Goal: Navigation & Orientation: Understand site structure

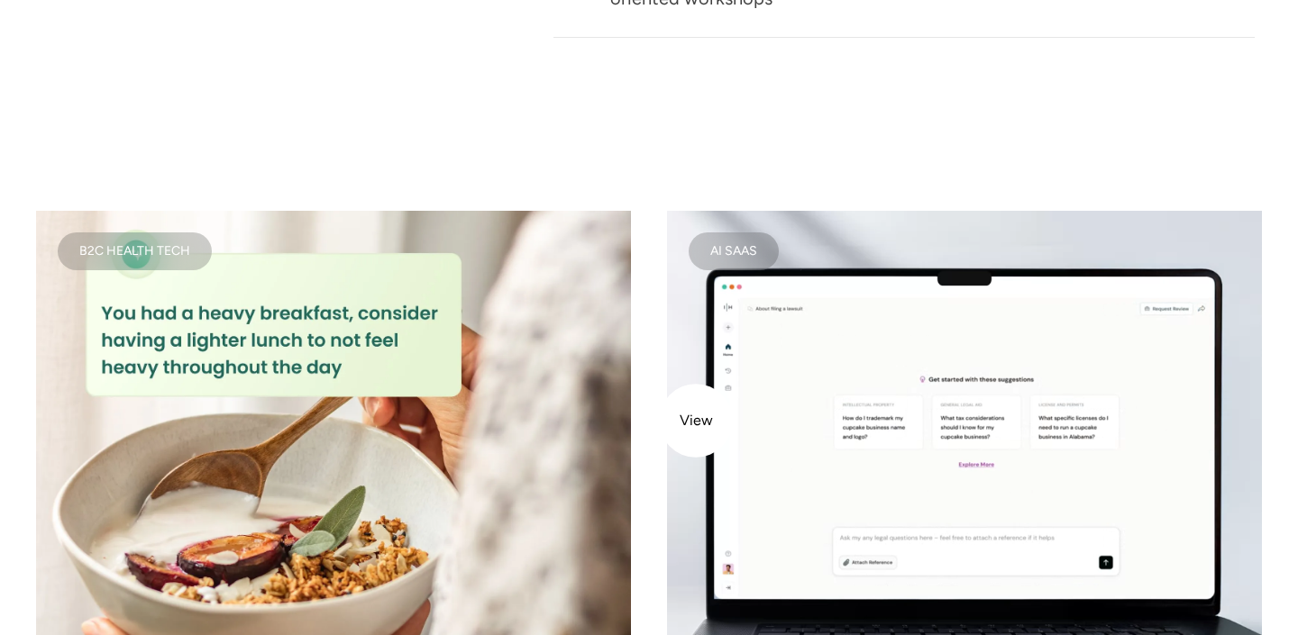
scroll to position [2304, 0]
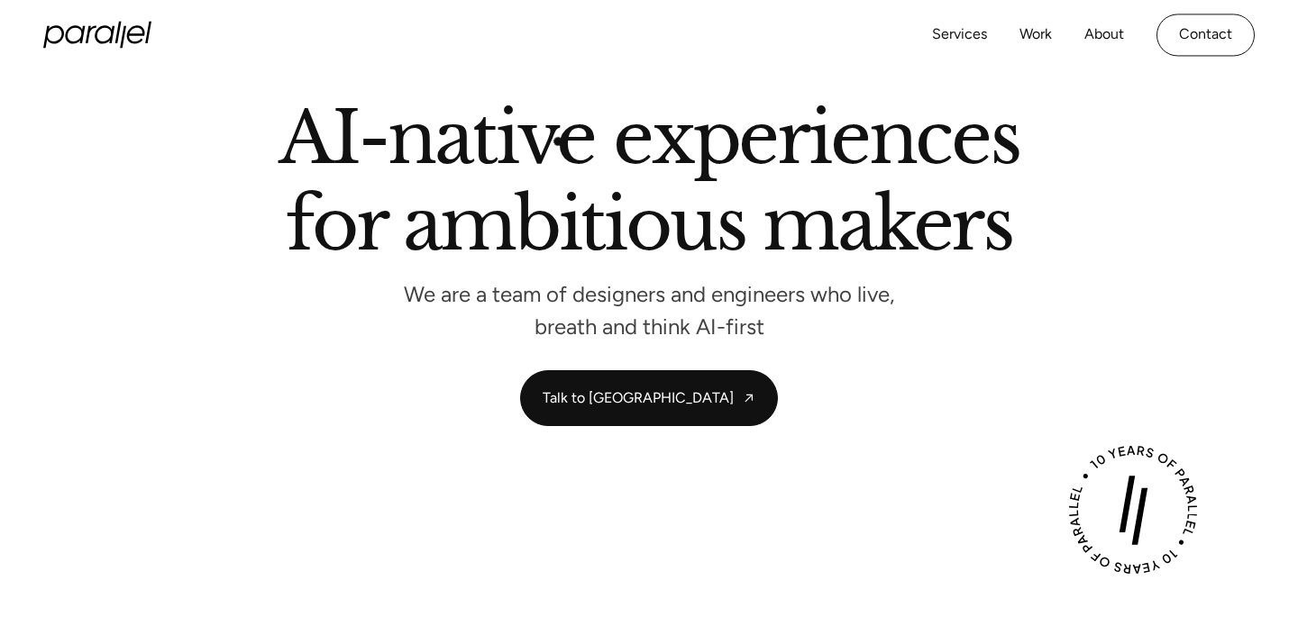
scroll to position [138, 0]
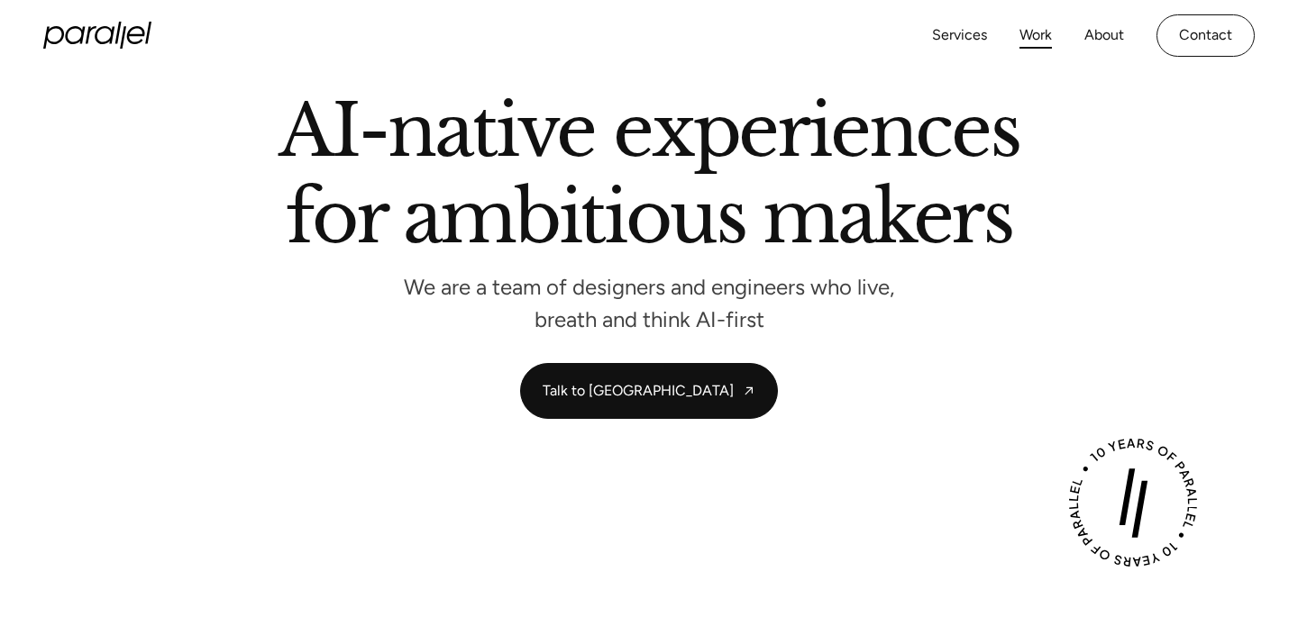
click at [1027, 36] on link "Work" at bounding box center [1035, 36] width 32 height 26
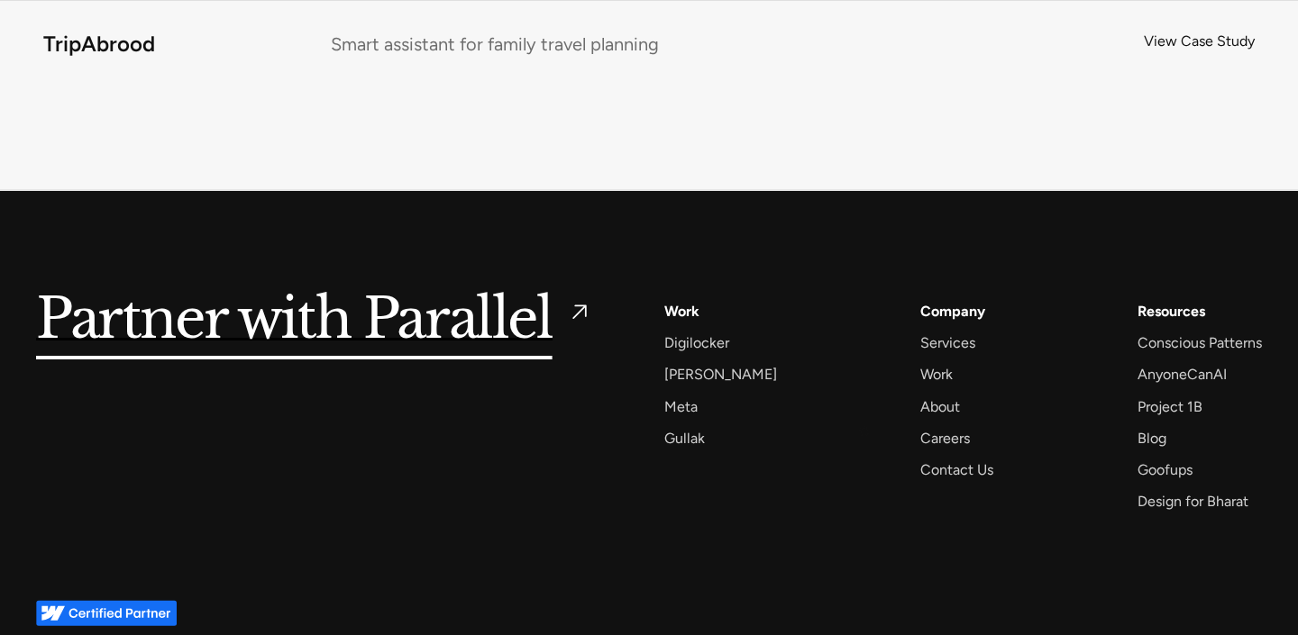
scroll to position [11843, 0]
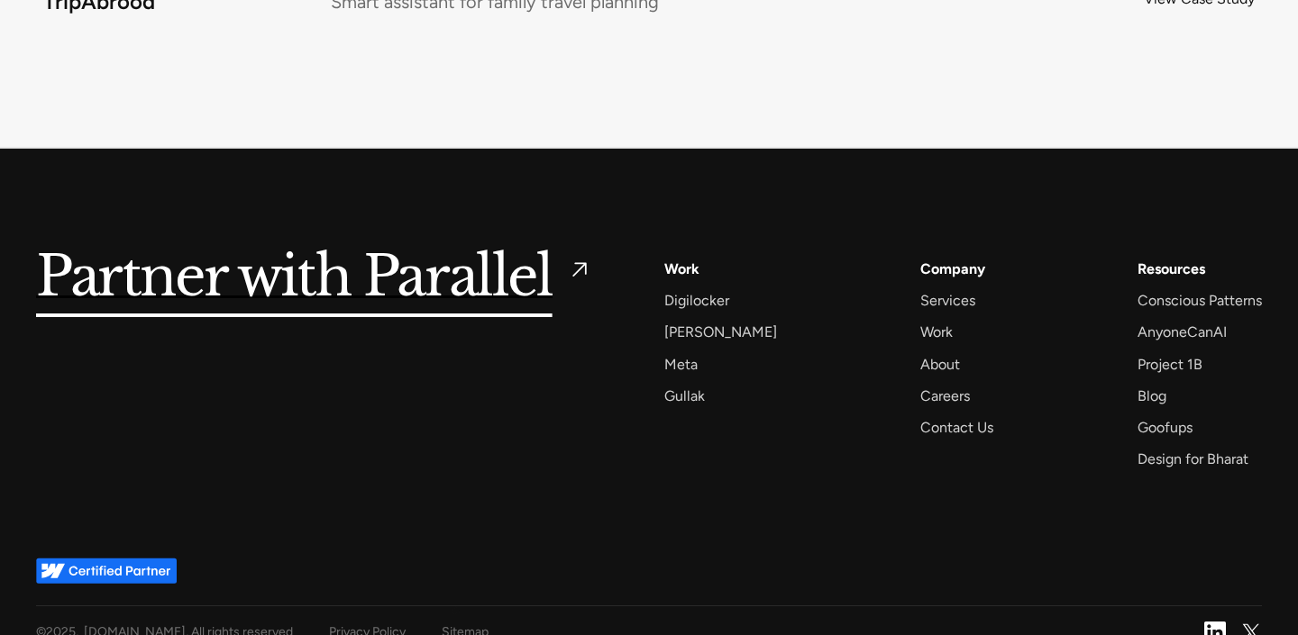
click at [456, 621] on div "Sitemap" at bounding box center [465, 632] width 47 height 23
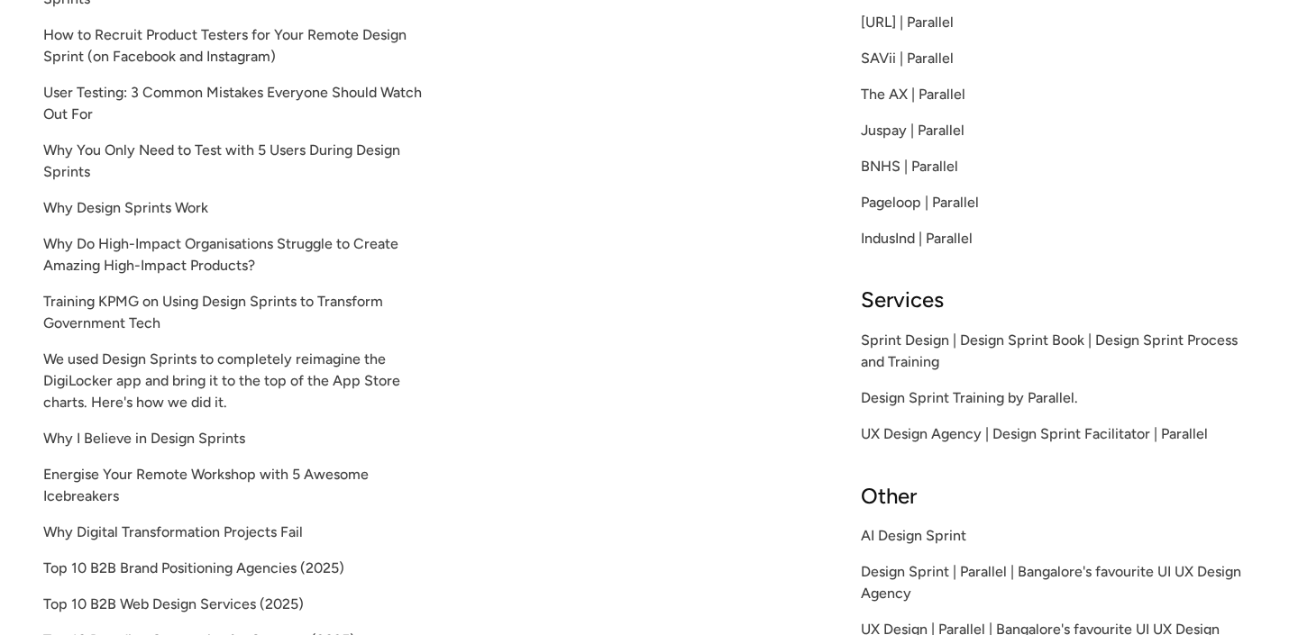
scroll to position [1927, 0]
